Goal: Task Accomplishment & Management: Manage account settings

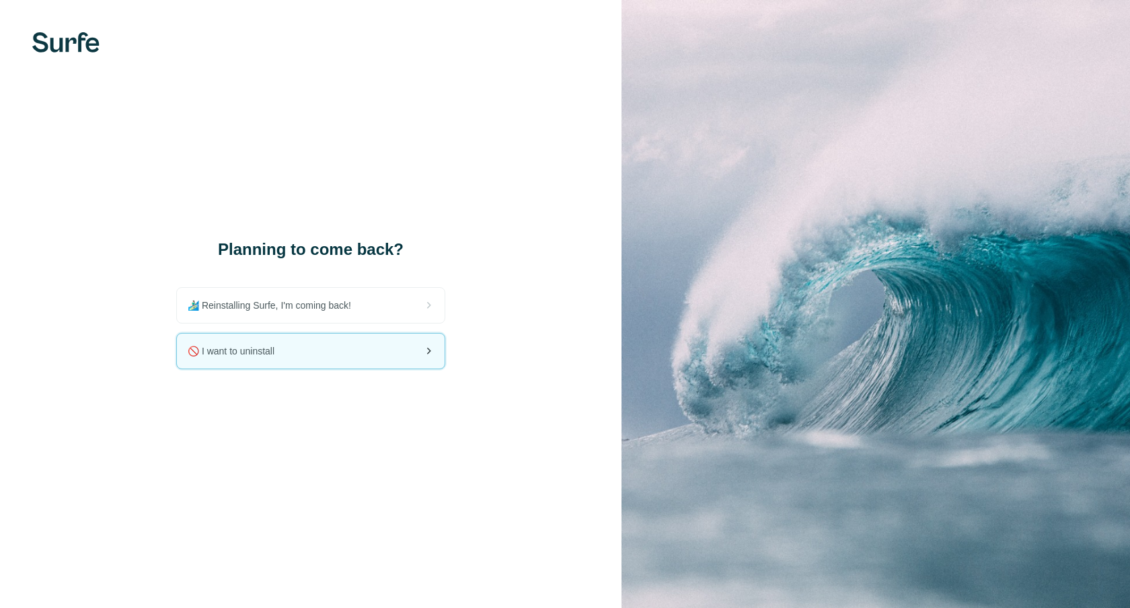
click at [285, 353] on div "🚫 I want to uninstall" at bounding box center [311, 351] width 268 height 35
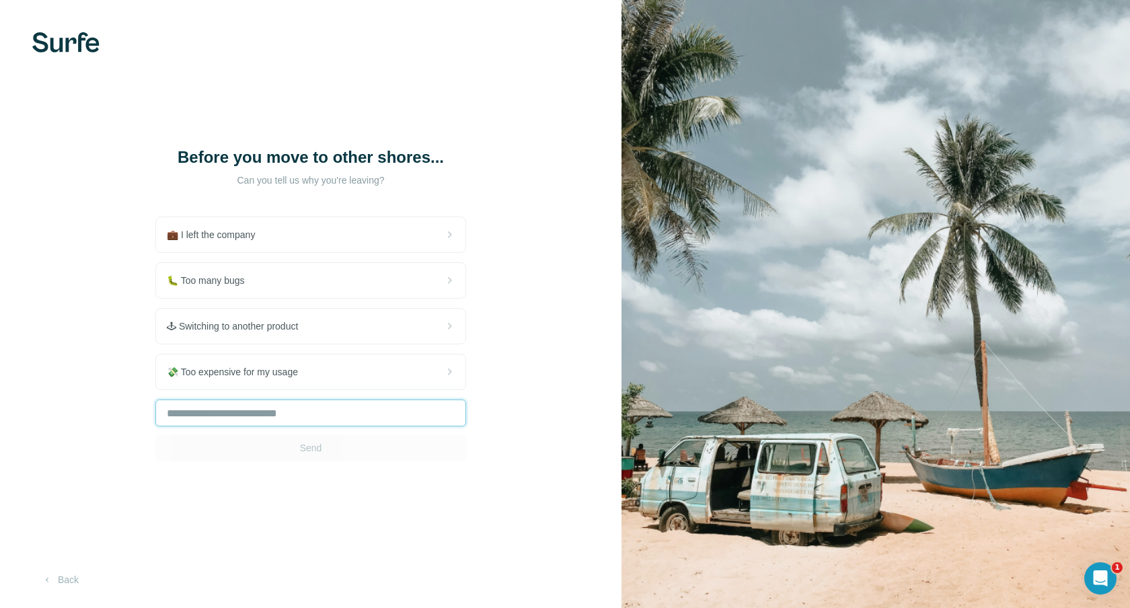
click at [278, 413] on input "text" at bounding box center [310, 412] width 311 height 27
type input "*"
click at [319, 446] on span "Send" at bounding box center [311, 447] width 22 height 13
